Goal: Check status: Check status

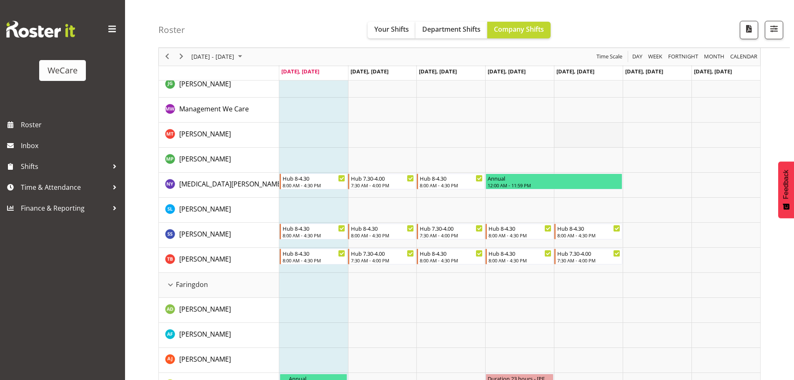
scroll to position [83, 0]
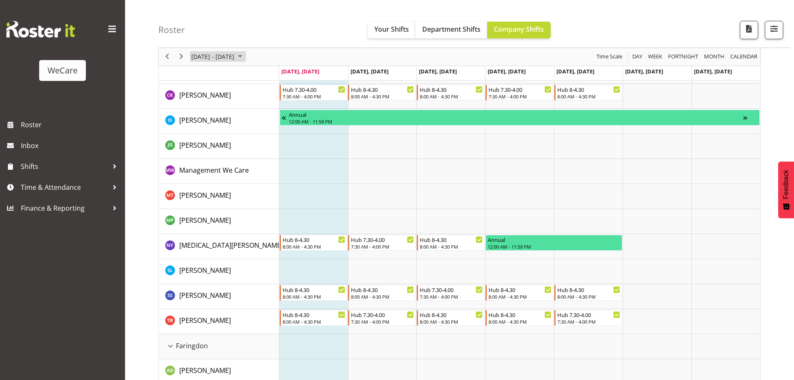
click at [245, 56] on span "August 2025" at bounding box center [240, 57] width 10 height 10
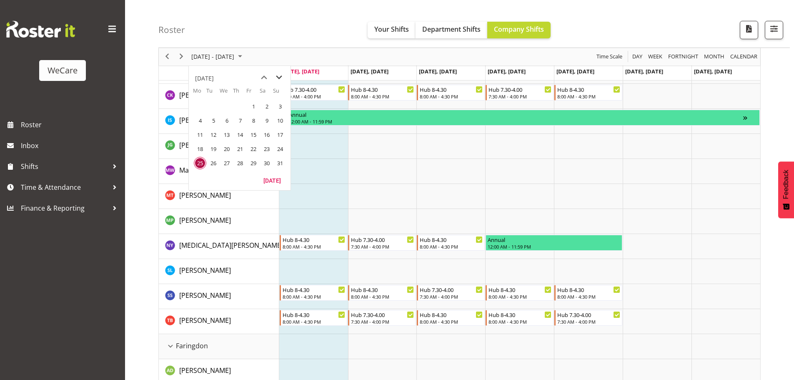
click at [281, 75] on span "next month" at bounding box center [279, 77] width 15 height 15
click at [227, 136] on span "17" at bounding box center [227, 134] width 13 height 13
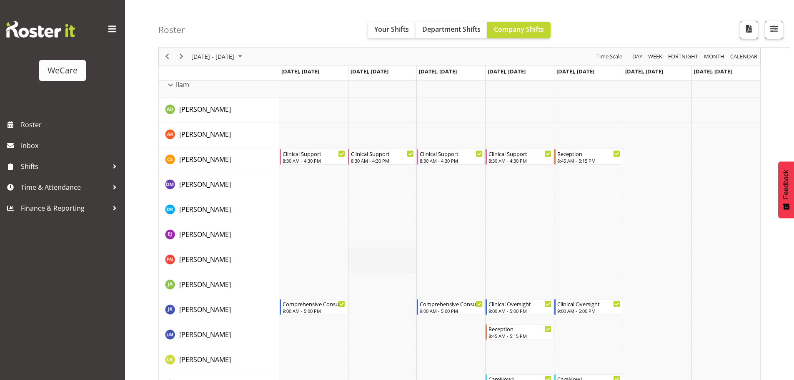
scroll to position [959, 0]
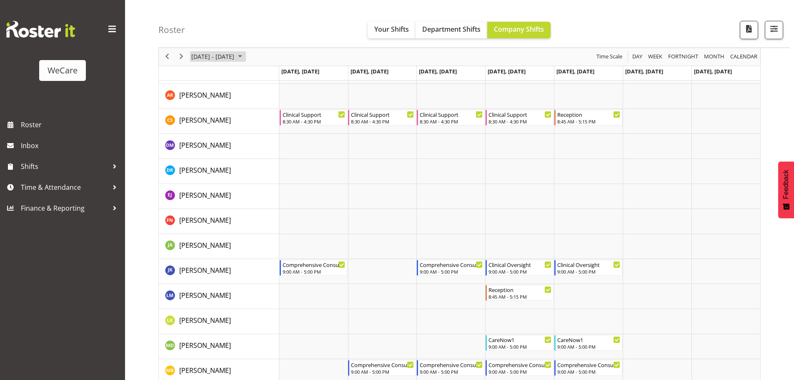
click at [211, 59] on span "[DATE] - [DATE]" at bounding box center [213, 57] width 45 height 10
click at [265, 76] on span "previous month" at bounding box center [264, 77] width 15 height 15
click at [194, 162] on span "25" at bounding box center [200, 163] width 13 height 13
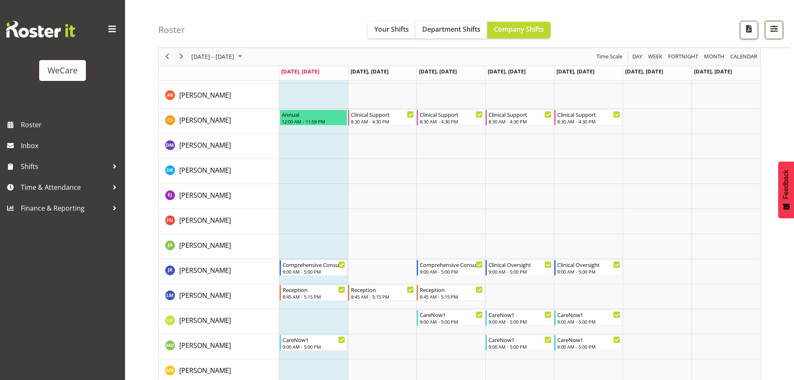
click at [778, 30] on span "button" at bounding box center [774, 28] width 11 height 11
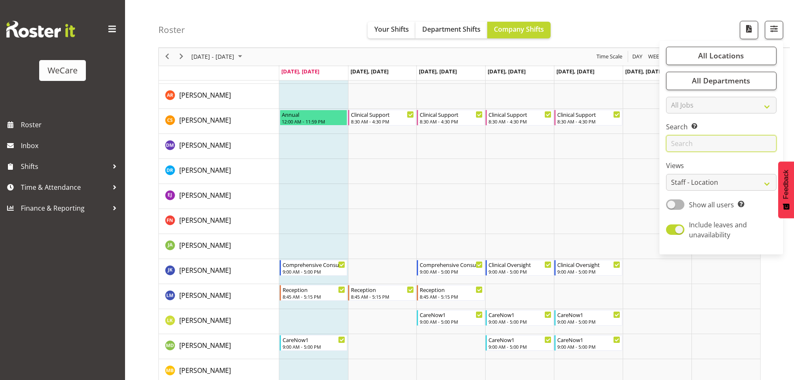
click at [701, 144] on input "text" at bounding box center [721, 144] width 110 height 17
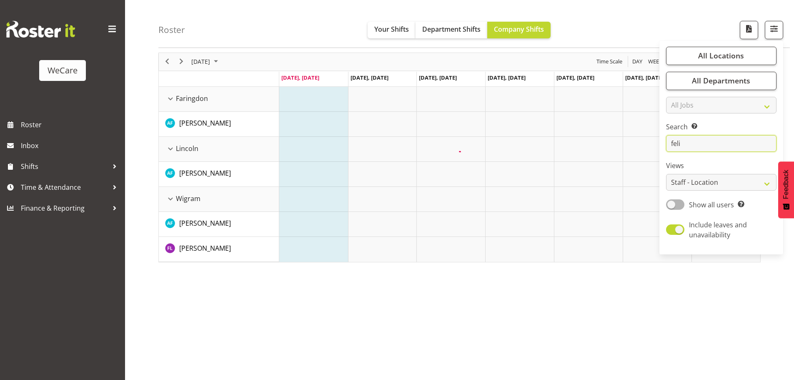
scroll to position [30, 0]
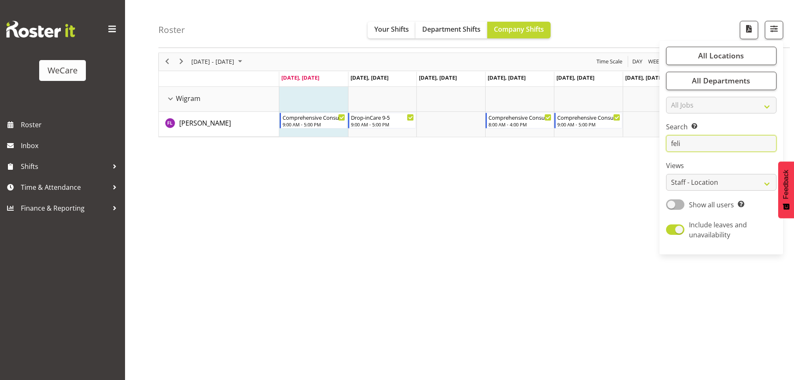
click at [720, 146] on input "feli" at bounding box center [721, 144] width 110 height 17
type input "f"
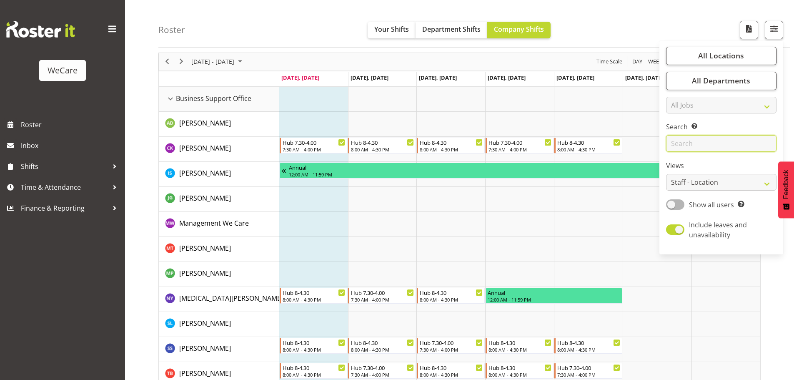
click at [718, 143] on input "text" at bounding box center [721, 144] width 110 height 17
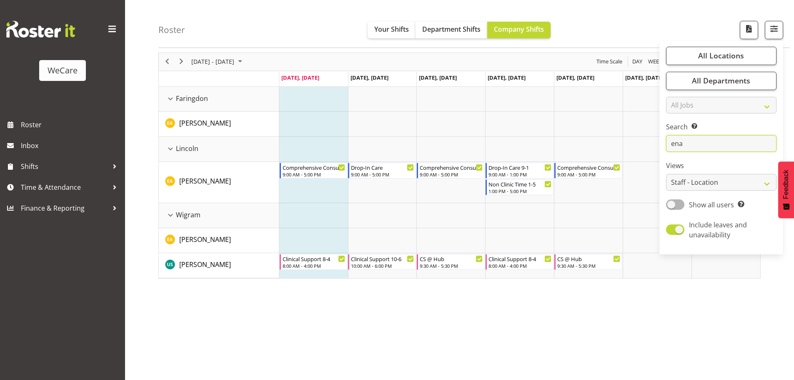
click at [685, 142] on input "ena" at bounding box center [721, 144] width 110 height 17
type input "e"
